Goal: Task Accomplishment & Management: Complete application form

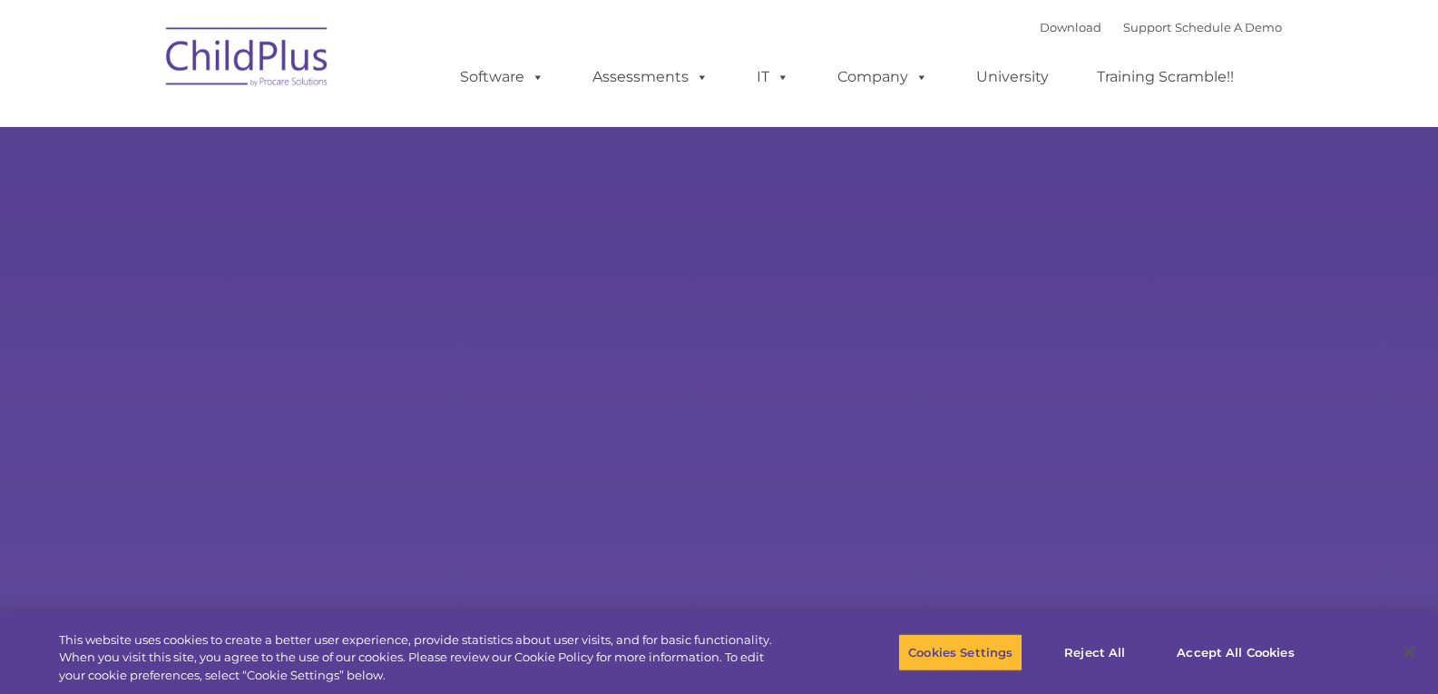
select select "MEDIUM"
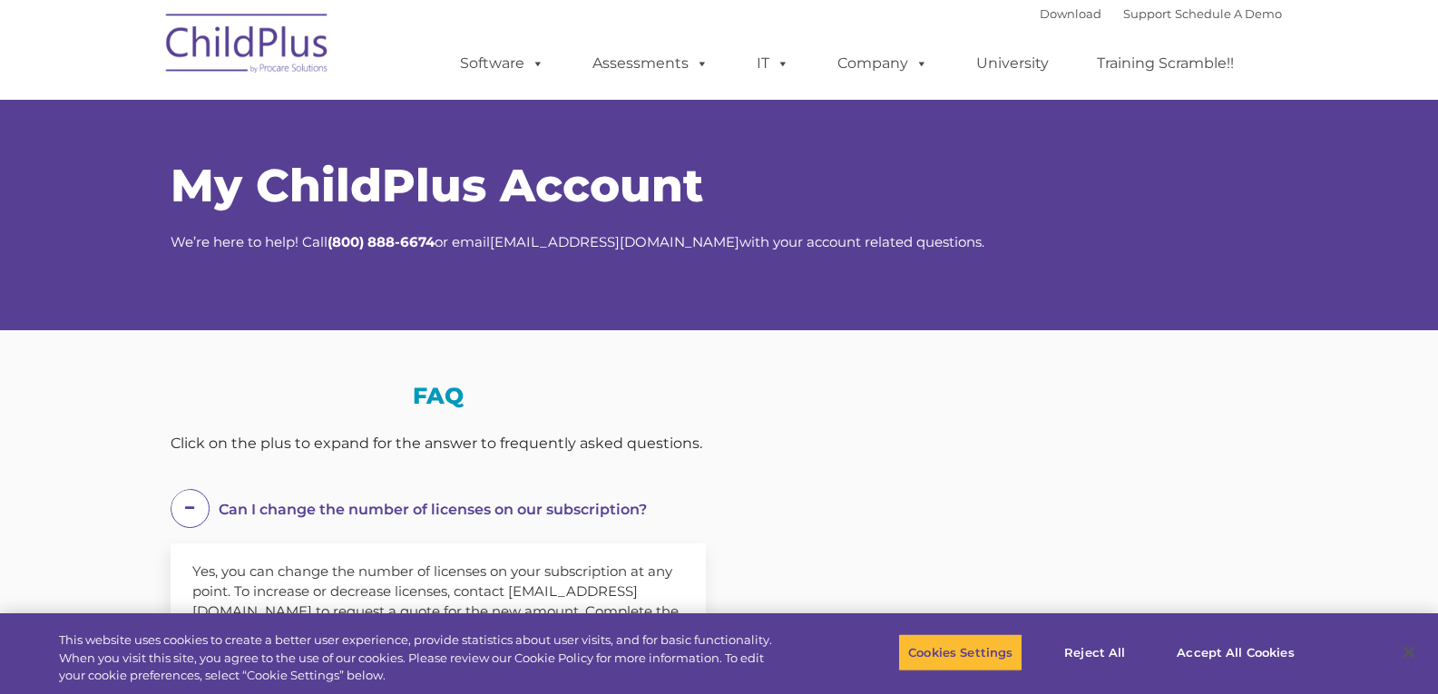
select select "MEDIUM"
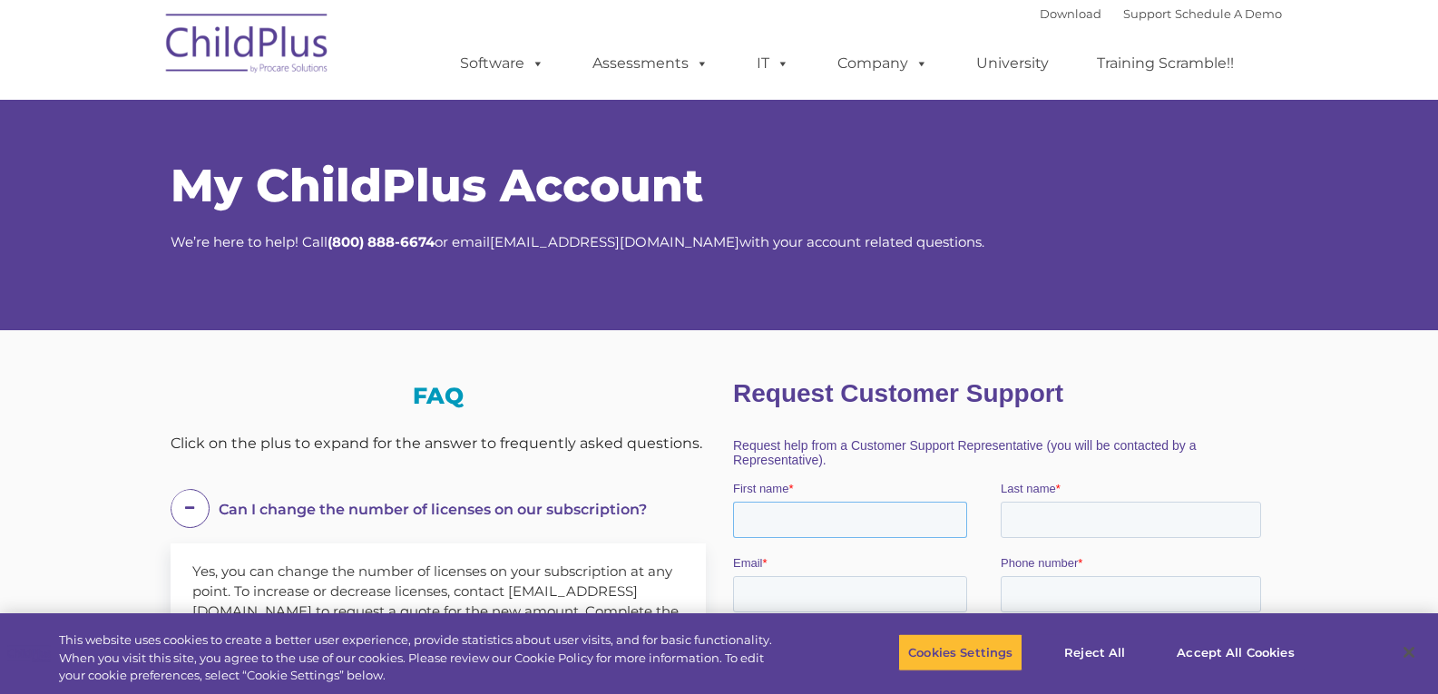
click at [763, 519] on input "First name *" at bounding box center [849, 520] width 234 height 36
type input "[PERSON_NAME]"
type input "[EMAIL_ADDRESS][DOMAIN_NAME]"
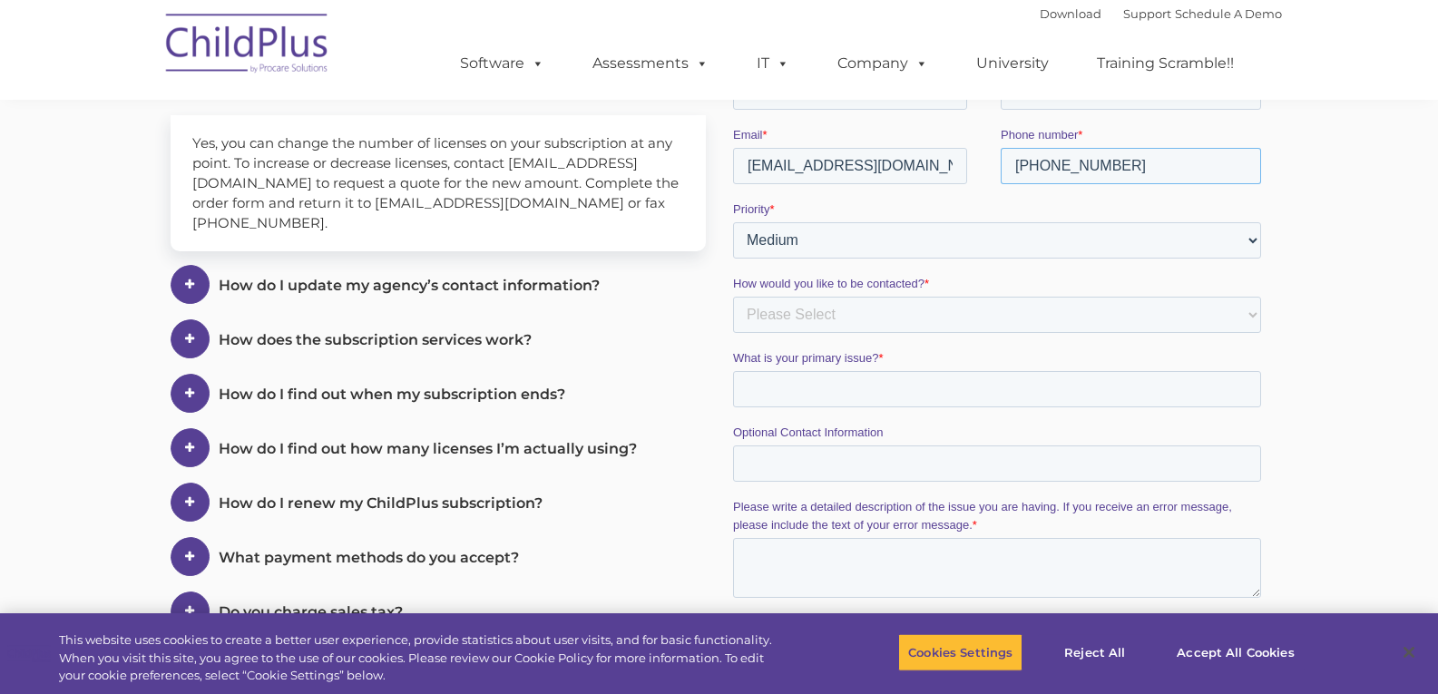
scroll to position [452, 0]
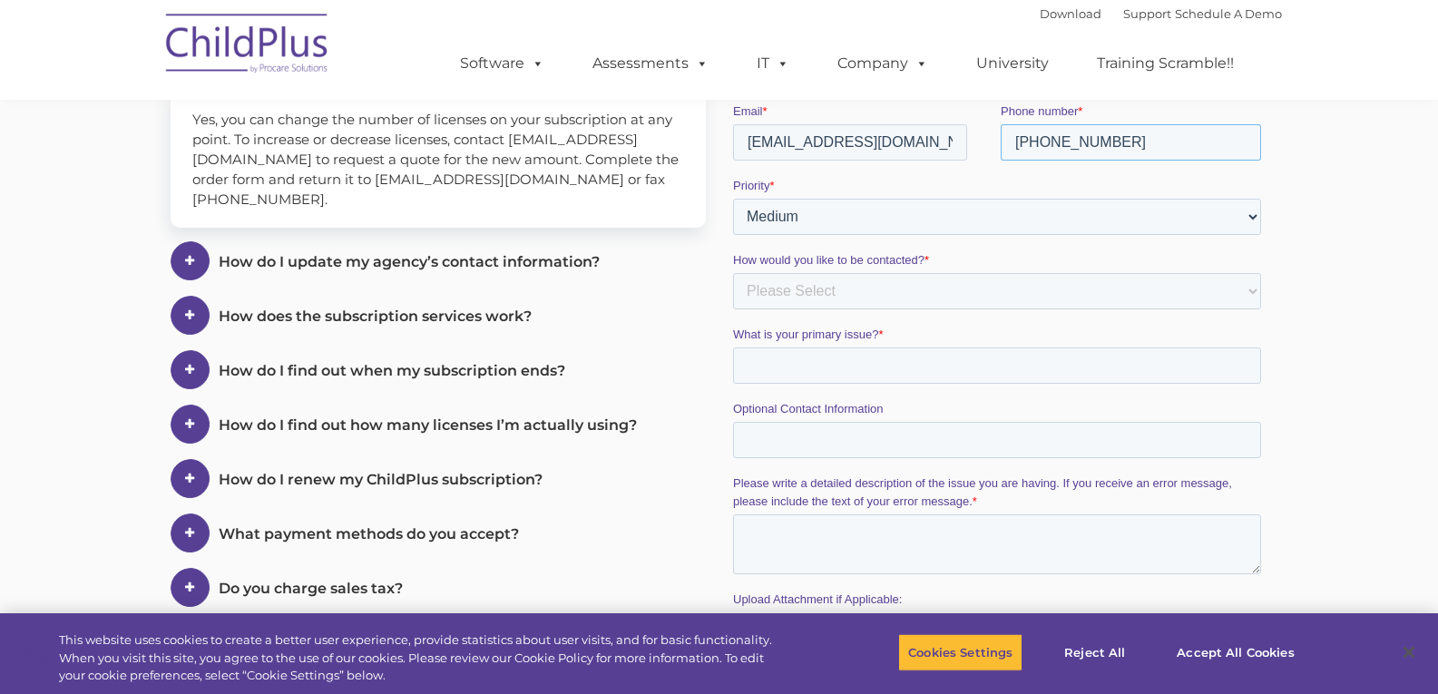
type input "[PHONE_NUMBER]"
click at [1230, 303] on select "Please Select Phone Email" at bounding box center [996, 291] width 528 height 36
click at [771, 375] on input "What is your primary issue? *" at bounding box center [996, 365] width 528 height 36
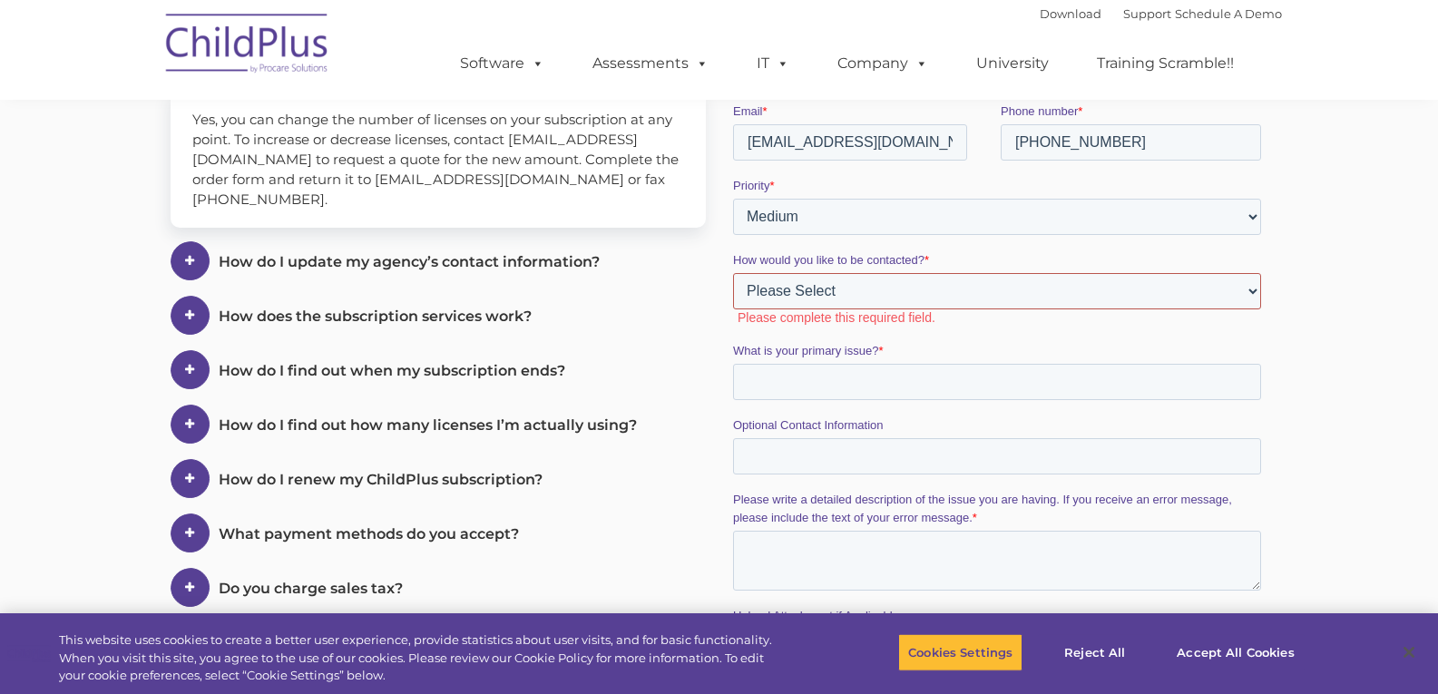
click at [1197, 300] on select "Please Select Phone Email" at bounding box center [996, 291] width 528 height 36
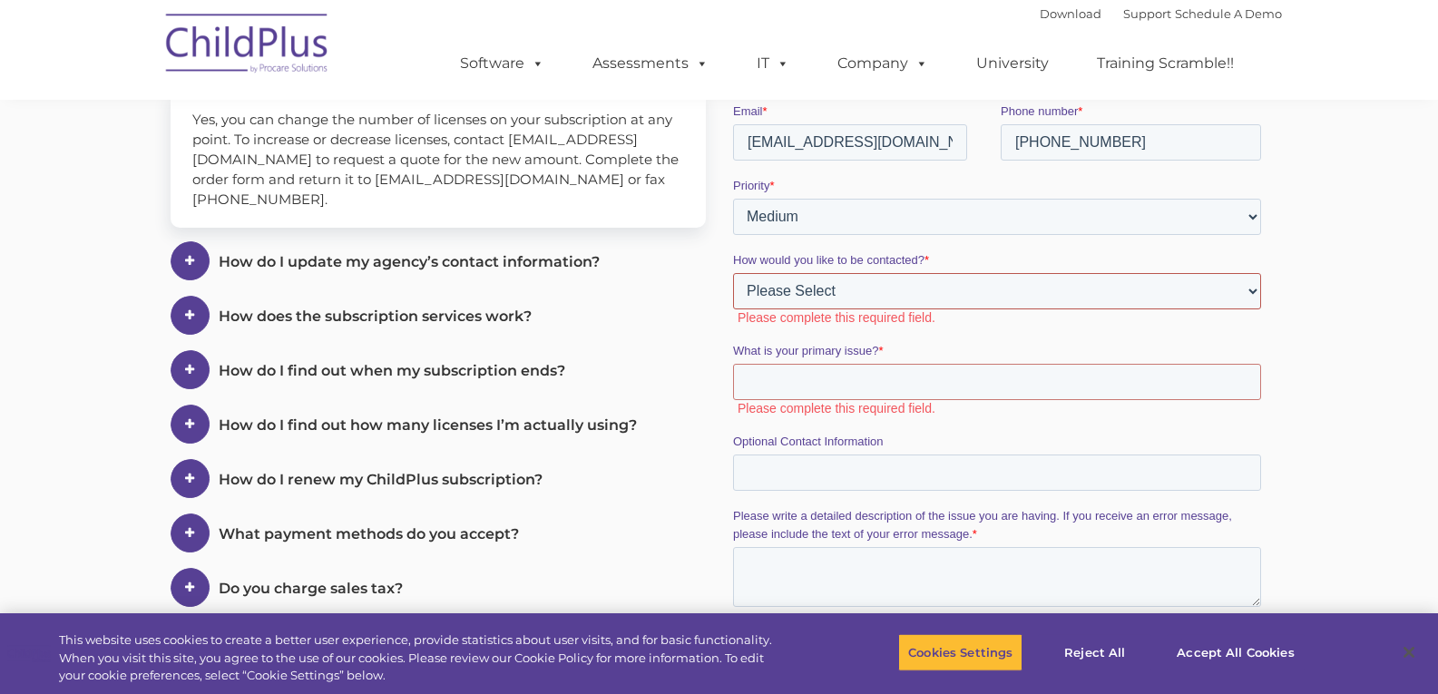
select select "Email"
click at [732, 309] on select "Please Select Phone Email" at bounding box center [996, 291] width 528 height 36
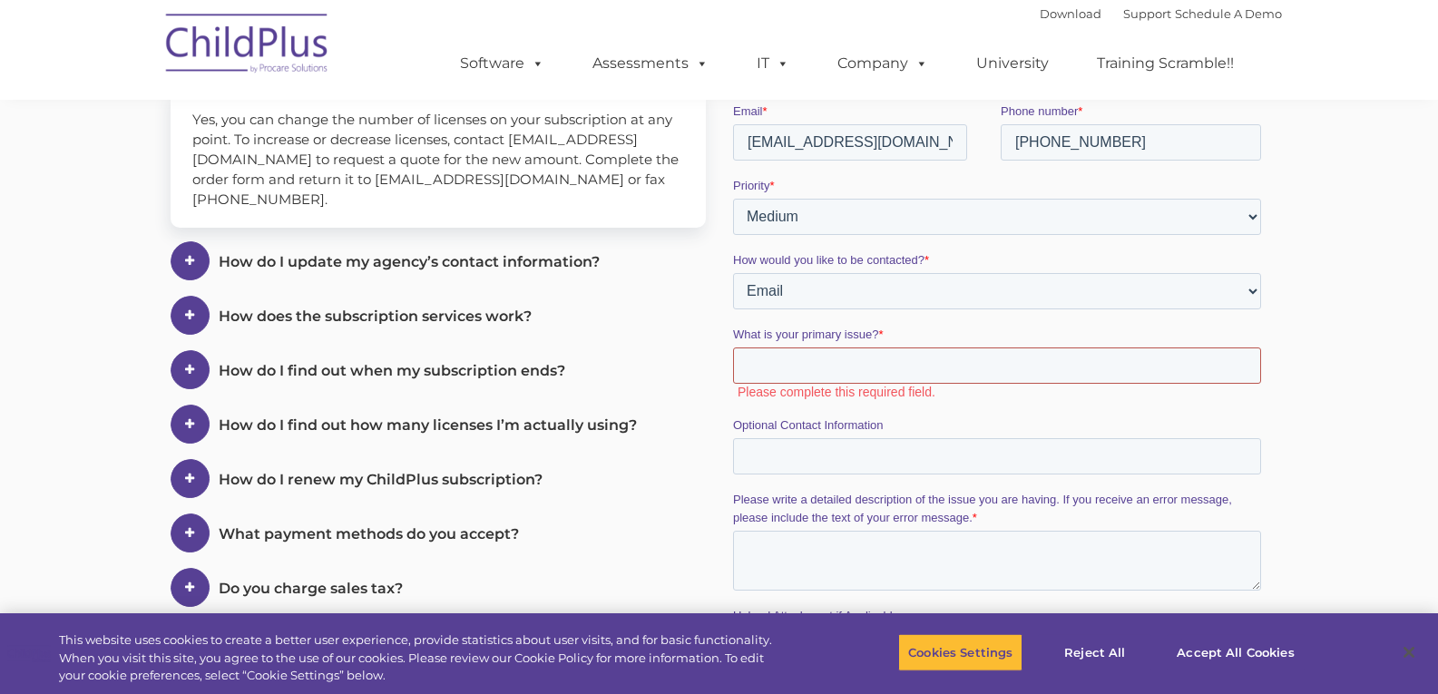
click at [955, 371] on input "What is your primary issue? *" at bounding box center [996, 365] width 528 height 36
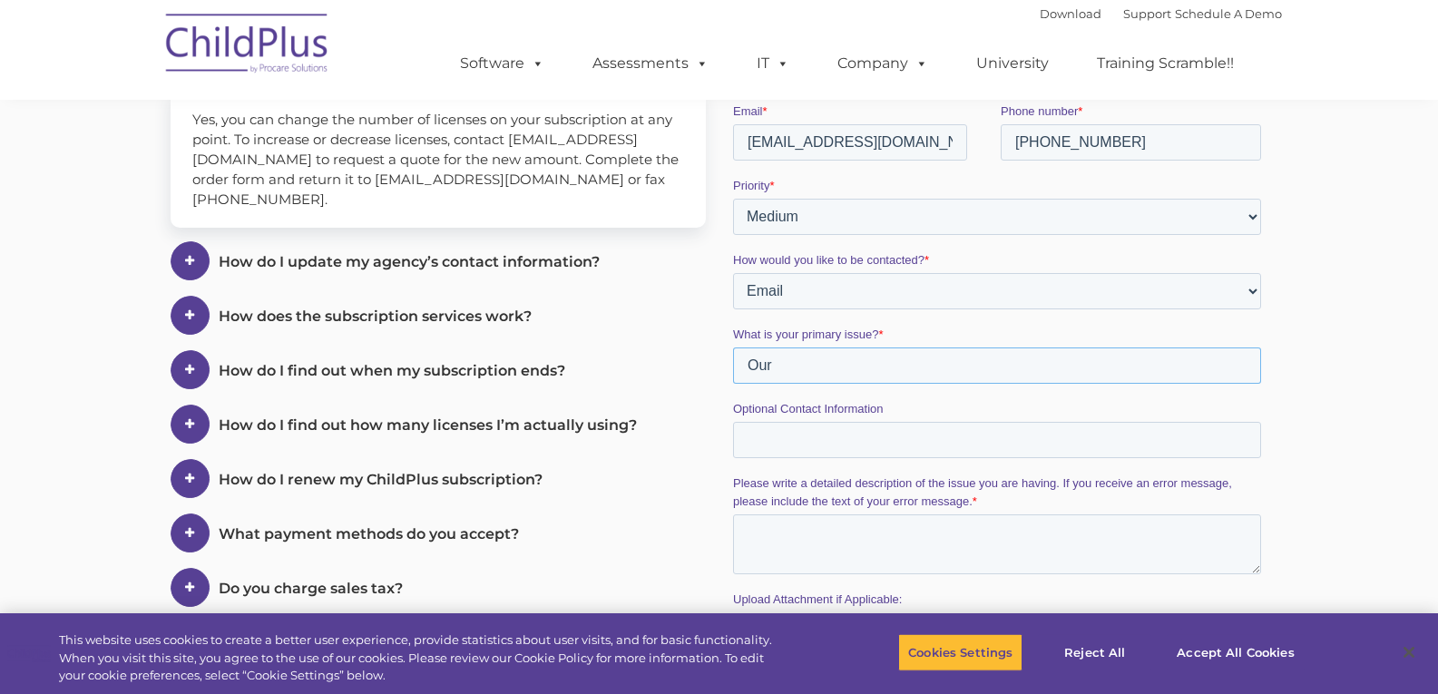
type input "Our"
click at [764, 538] on textarea "Please write a detailed description of the issue you are having. If you receive…" at bounding box center [996, 544] width 528 height 60
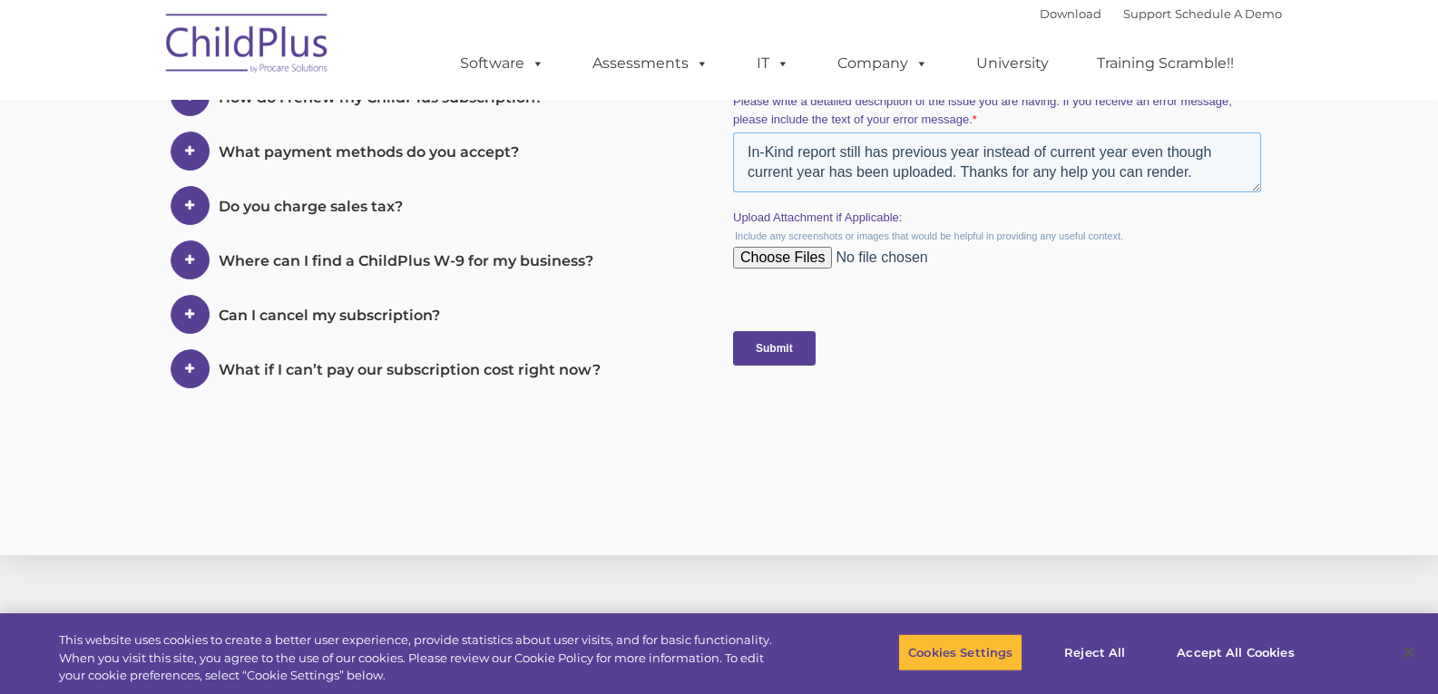
scroll to position [835, 0]
type textarea "In-Kind report still has previous year instead of current year even though curr…"
click at [793, 356] on input "Submit" at bounding box center [773, 346] width 83 height 34
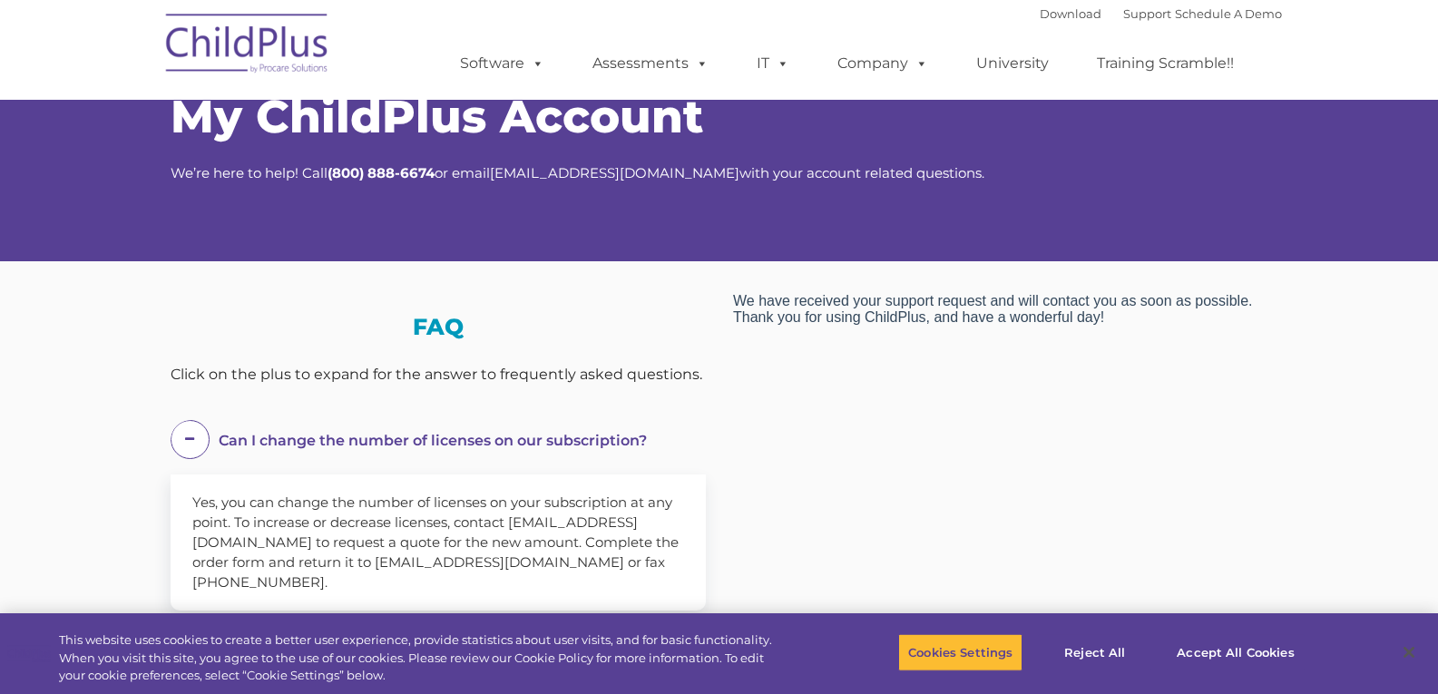
scroll to position [77, 0]
